Goal: Check status: Check status

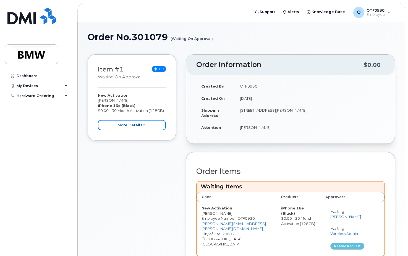
click at [135, 126] on button "more details" at bounding box center [132, 125] width 68 height 10
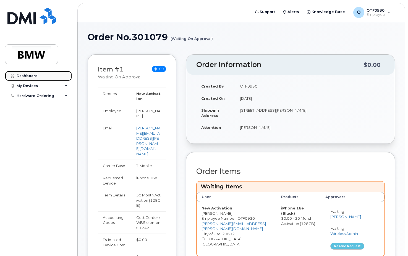
click at [50, 76] on link "Dashboard" at bounding box center [38, 76] width 67 height 10
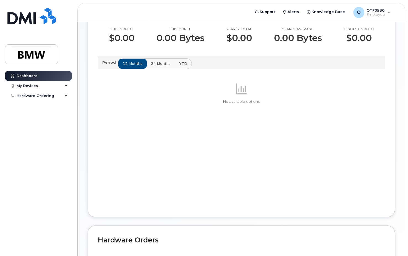
scroll to position [249, 0]
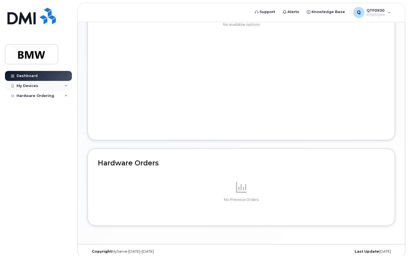
click at [49, 85] on div "My Devices" at bounding box center [38, 86] width 67 height 10
click at [52, 95] on link "Add Device" at bounding box center [43, 96] width 57 height 11
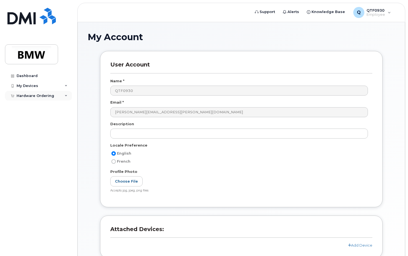
click at [43, 96] on div "Hardware Ordering" at bounding box center [36, 96] width 38 height 4
click at [40, 105] on link "My Orders" at bounding box center [43, 105] width 57 height 11
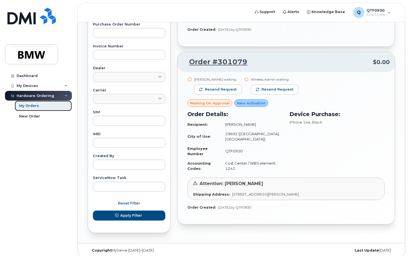
scroll to position [206, 0]
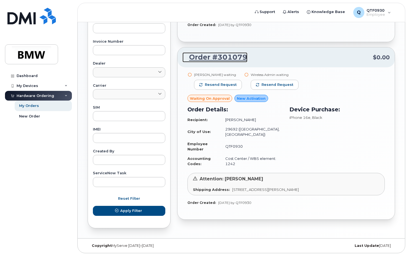
click at [223, 52] on link "Order #301079" at bounding box center [215, 57] width 65 height 10
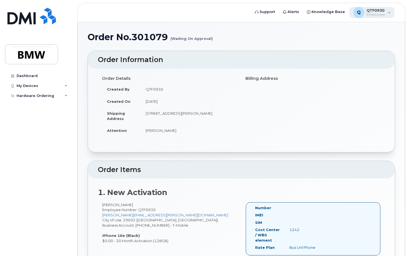
click at [386, 11] on div "Q QTF0930 Employee" at bounding box center [372, 12] width 45 height 11
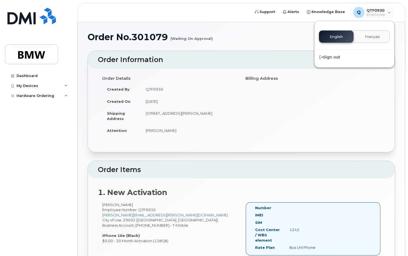
click at [275, 42] on div "Order No.301079 (Waiting On Approval)" at bounding box center [242, 41] width 308 height 19
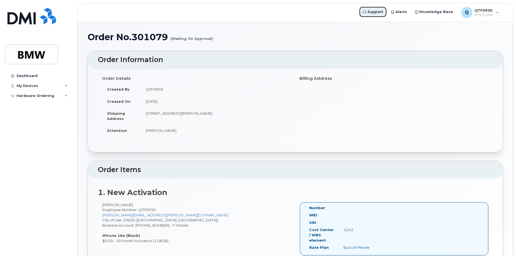
click at [383, 13] on span "Support" at bounding box center [375, 12] width 15 height 6
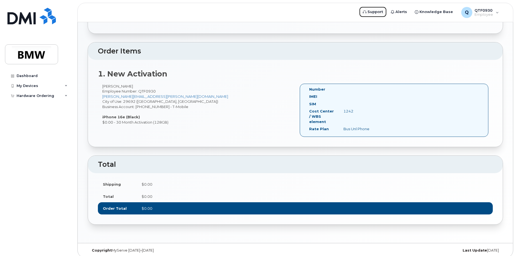
scroll to position [123, 0]
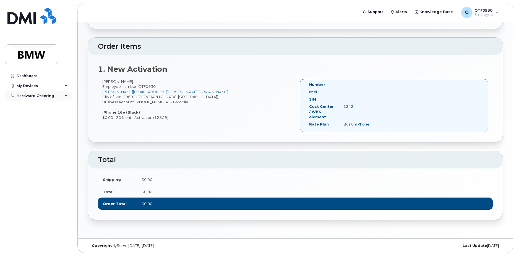
click at [40, 92] on div "Hardware Ordering" at bounding box center [38, 96] width 67 height 10
click at [39, 108] on link "My Orders" at bounding box center [43, 105] width 57 height 11
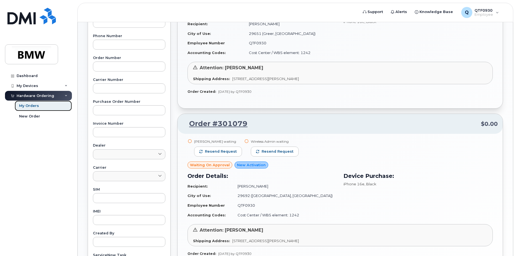
scroll to position [138, 0]
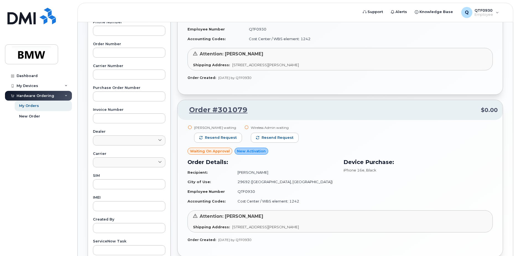
drag, startPoint x: 228, startPoint y: 108, endPoint x: 318, endPoint y: 108, distance: 89.4
click at [318, 108] on p "Order #301079 $0.00" at bounding box center [340, 110] width 315 height 10
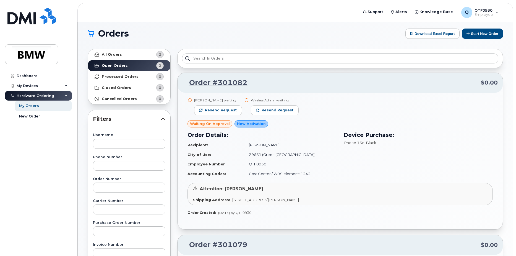
scroll to position [0, 0]
